Goal: Task Accomplishment & Management: Use online tool/utility

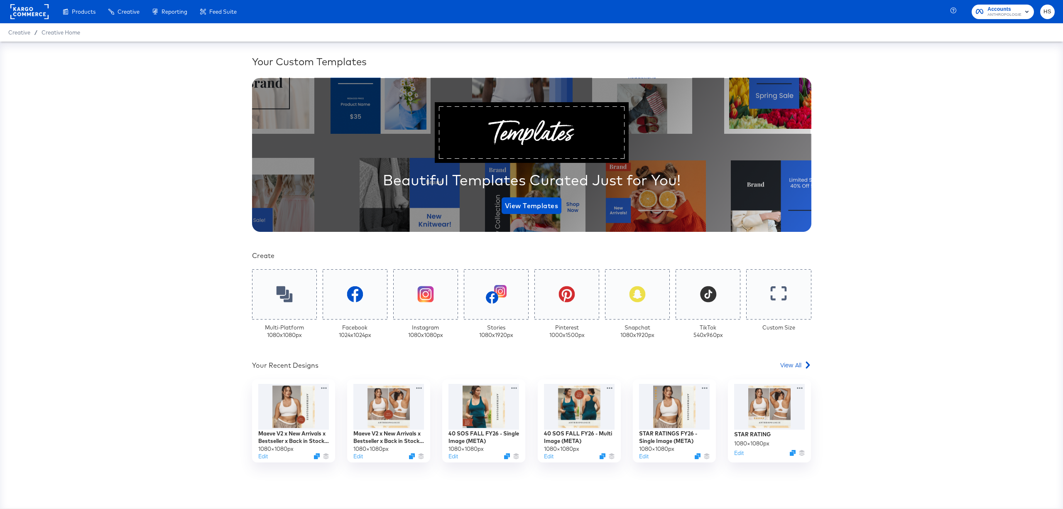
click at [161, 307] on div "Your Custom Templates Beautiful Templates Curated Just for You! View Templates …" at bounding box center [531, 275] width 1063 height 467
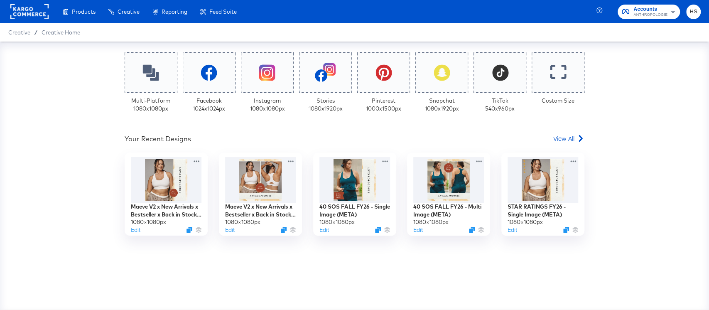
scroll to position [191, 0]
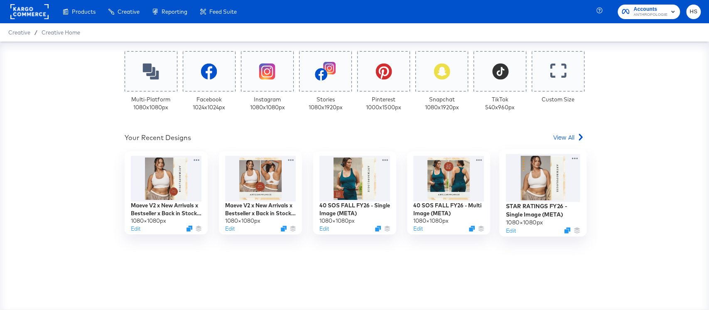
click at [523, 187] on div at bounding box center [543, 178] width 74 height 48
click at [524, 218] on div "Your Custom Templates Beautiful Templates Curated Just for You! View Templates …" at bounding box center [354, 176] width 709 height 268
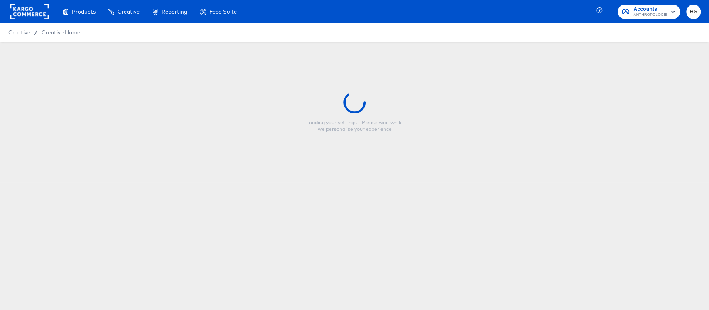
type input "STAR RATINGS FY26 - Single Image (META)"
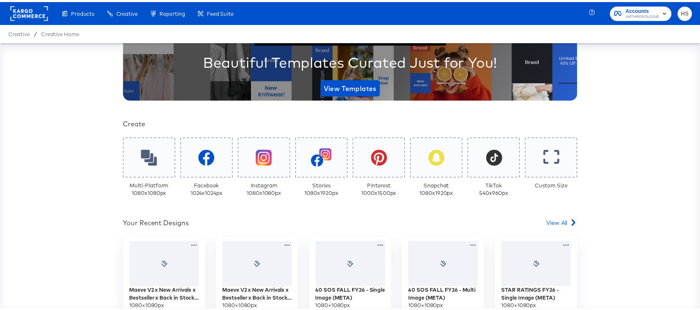
scroll to position [105, 0]
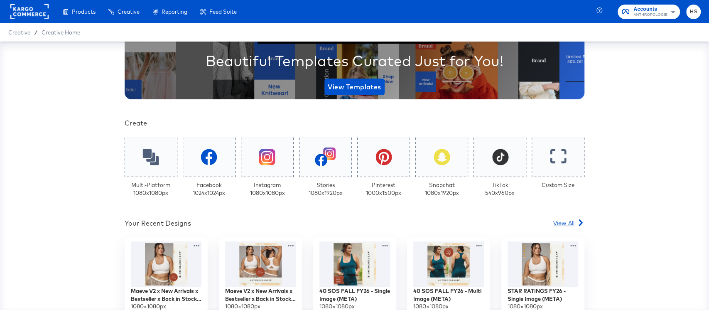
click at [561, 218] on span "View All" at bounding box center [563, 222] width 21 height 8
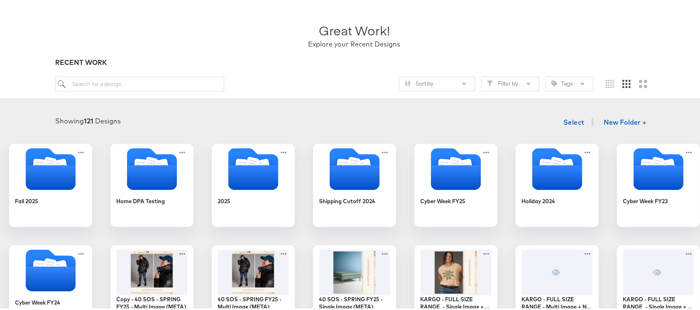
scroll to position [90, 0]
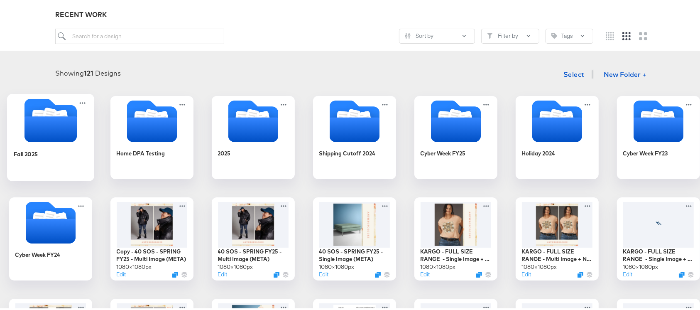
click at [88, 148] on div "Fall 2025" at bounding box center [50, 158] width 74 height 32
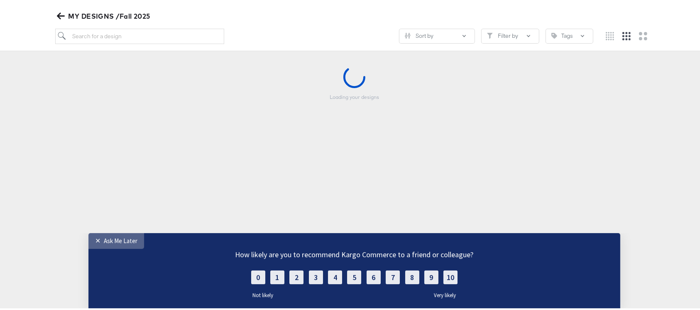
click at [113, 238] on div "Ask Me Later" at bounding box center [121, 240] width 34 height 8
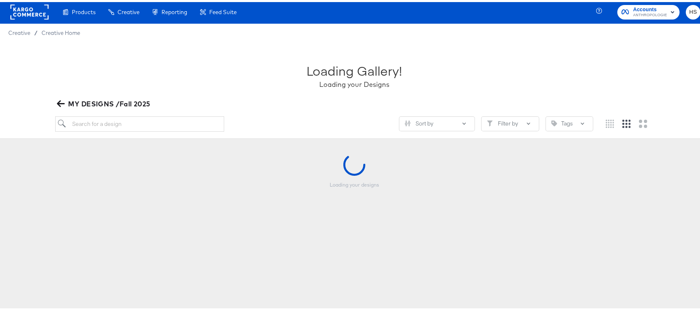
scroll to position [3, 0]
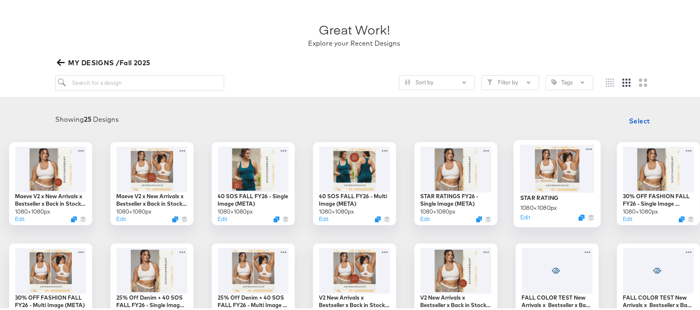
click at [585, 181] on div at bounding box center [557, 166] width 74 height 48
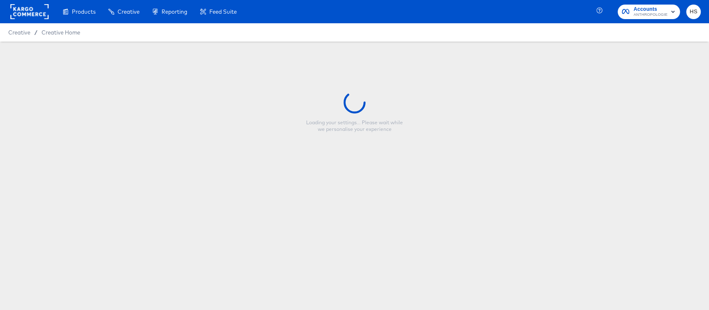
type input "STAR RATING"
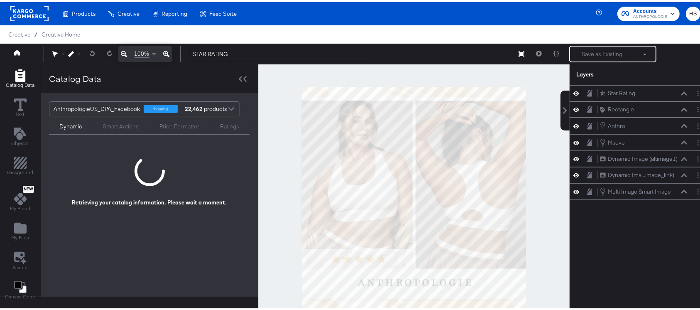
click at [122, 52] on icon at bounding box center [124, 52] width 6 height 6
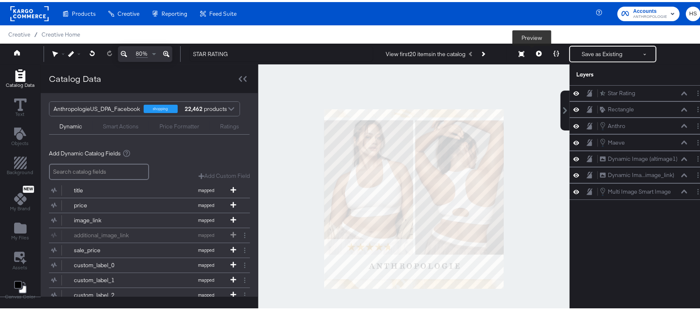
click at [536, 54] on icon at bounding box center [539, 52] width 6 height 6
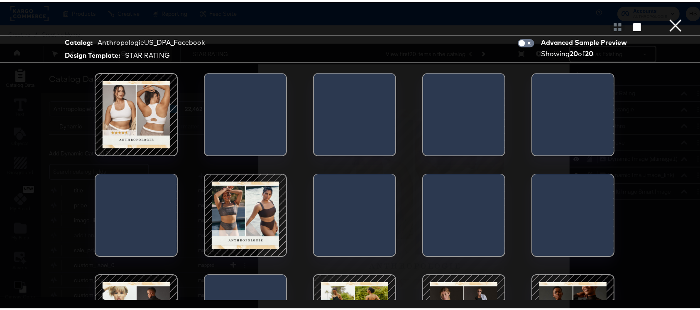
click at [246, 210] on div at bounding box center [245, 213] width 71 height 71
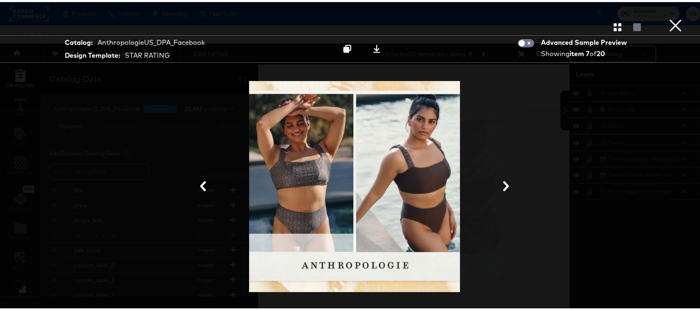
click at [668, 17] on button "×" at bounding box center [676, 8] width 17 height 17
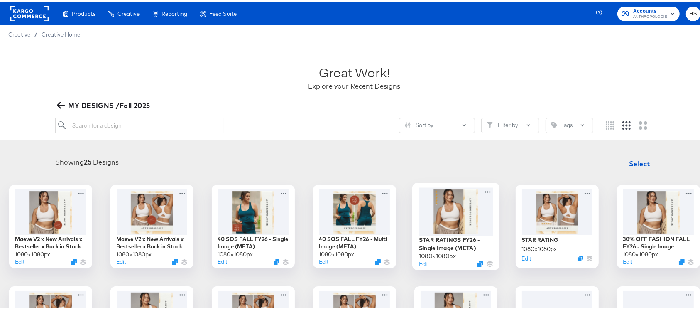
click at [483, 211] on div at bounding box center [456, 209] width 74 height 48
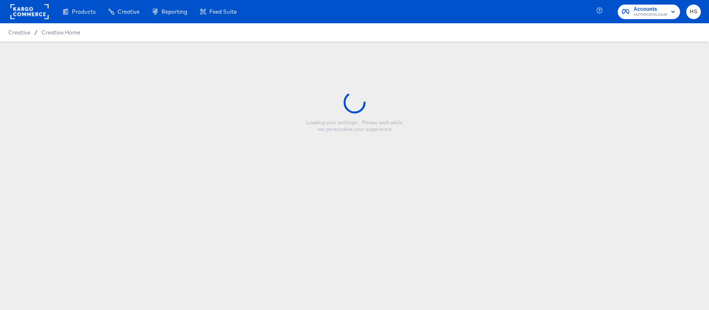
type input "STAR RATINGS FY26 - Single Image (META)"
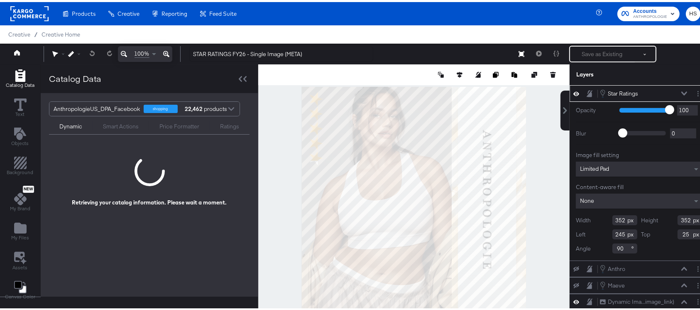
click at [533, 148] on div at bounding box center [414, 196] width 312 height 269
click at [681, 89] on button at bounding box center [684, 91] width 7 height 5
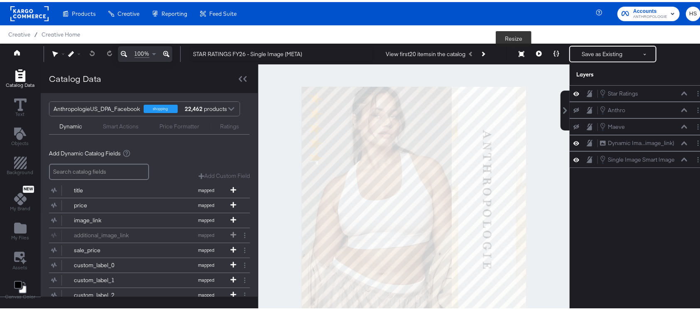
click at [519, 51] on icon at bounding box center [522, 52] width 6 height 6
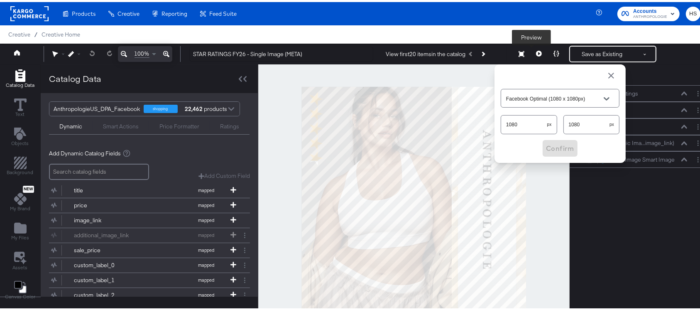
click at [530, 53] on button at bounding box center [538, 52] width 17 height 17
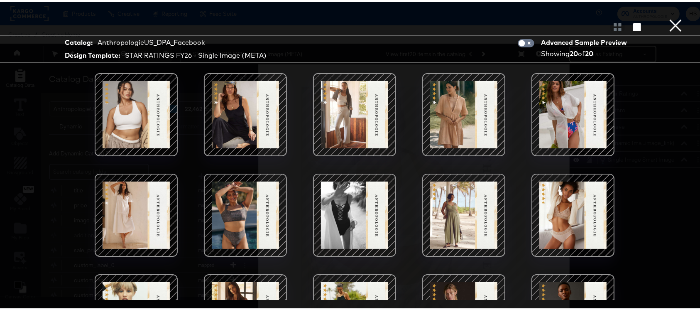
click at [457, 117] on div at bounding box center [464, 112] width 71 height 71
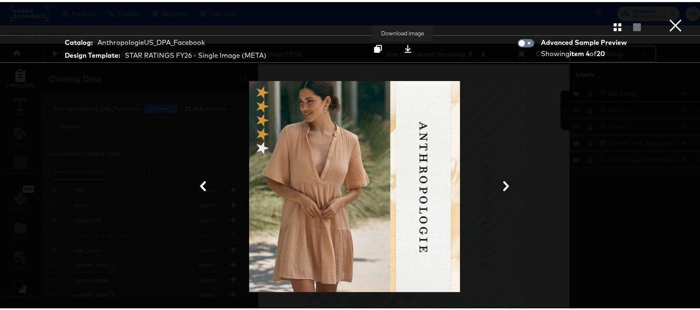
click at [404, 48] on icon at bounding box center [408, 47] width 8 height 8
click at [670, 17] on button "×" at bounding box center [676, 8] width 17 height 17
